Goal: Task Accomplishment & Management: Use online tool/utility

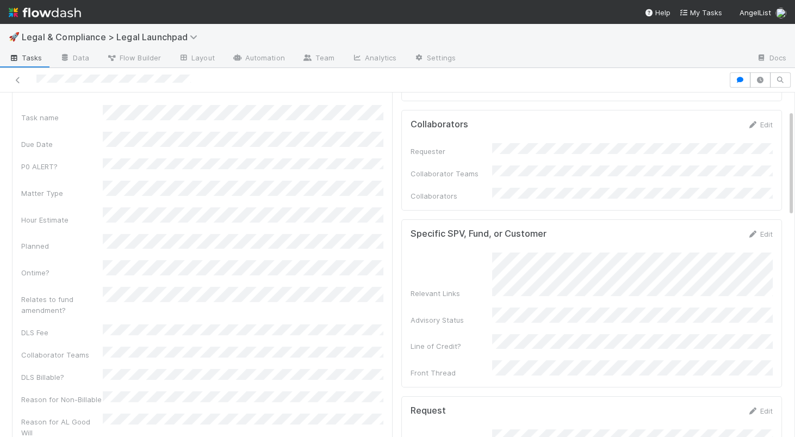
scroll to position [54, 0]
click at [765, 127] on link "Edit" at bounding box center [760, 126] width 26 height 9
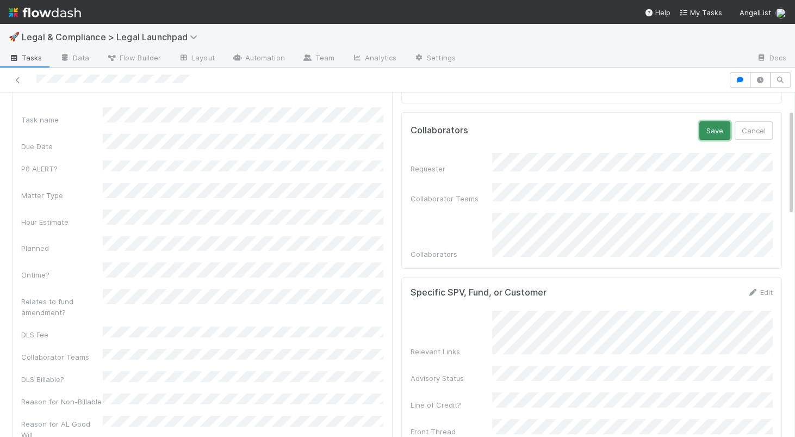
click at [716, 131] on button "Save" at bounding box center [714, 130] width 31 height 18
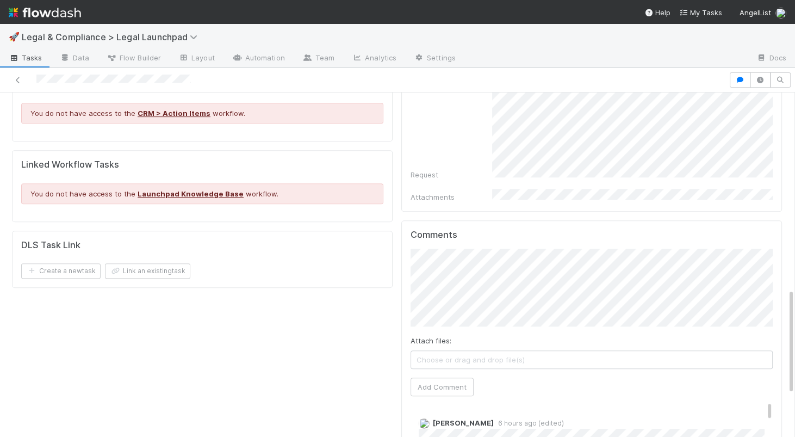
scroll to position [647, 0]
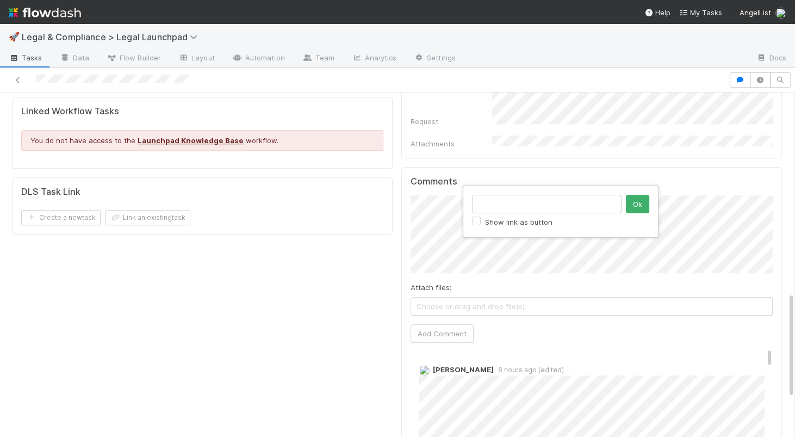
type input "[URL][DOMAIN_NAME]"
click button "Ok" at bounding box center [637, 204] width 23 height 18
click at [450, 324] on button "Add Comment" at bounding box center [442, 333] width 63 height 18
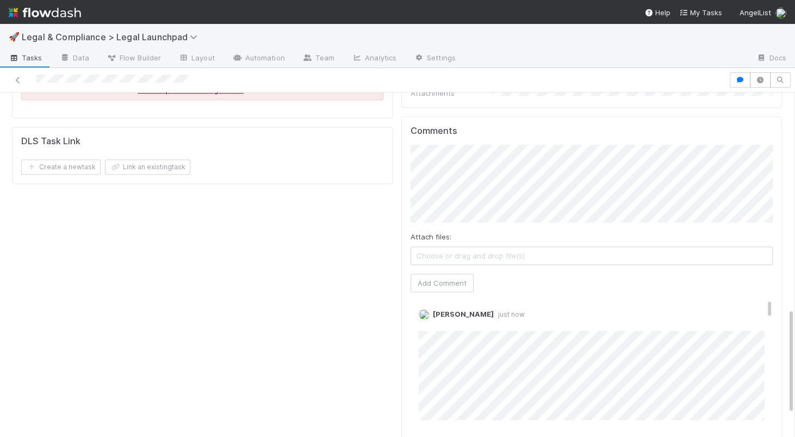
scroll to position [0, 0]
click at [436, 326] on link "Edit" at bounding box center [434, 330] width 13 height 9
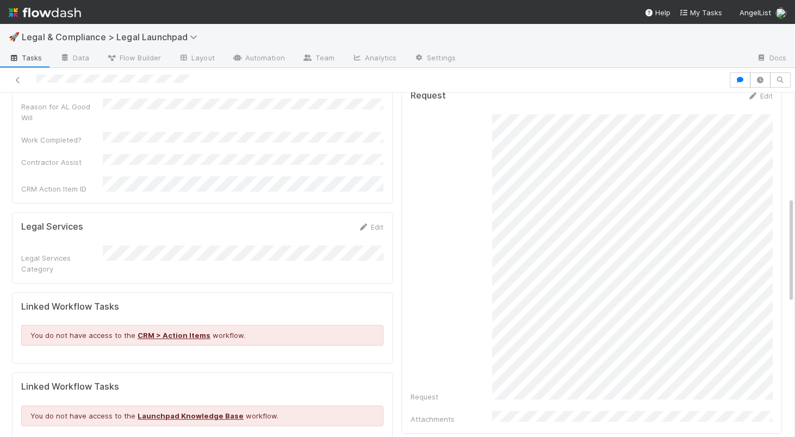
scroll to position [332, 0]
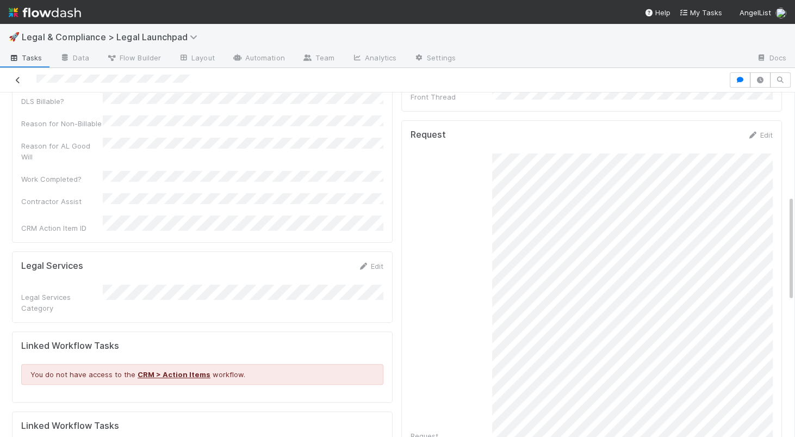
click at [18, 79] on icon at bounding box center [18, 80] width 11 height 7
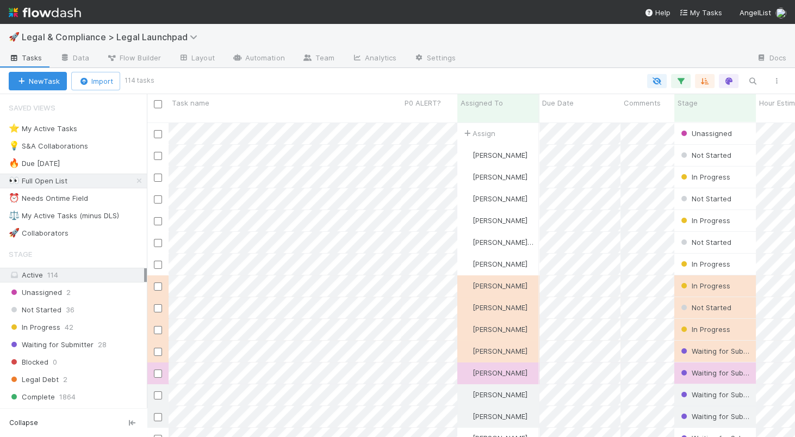
scroll to position [323, 648]
click at [123, 128] on div "⭐ My Active Tasks 19" at bounding box center [78, 129] width 138 height 14
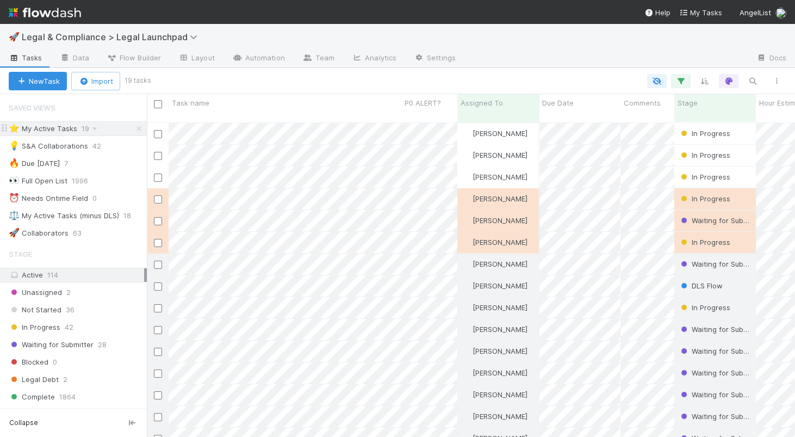
scroll to position [323, 648]
